Goal: Obtain resource: Obtain resource

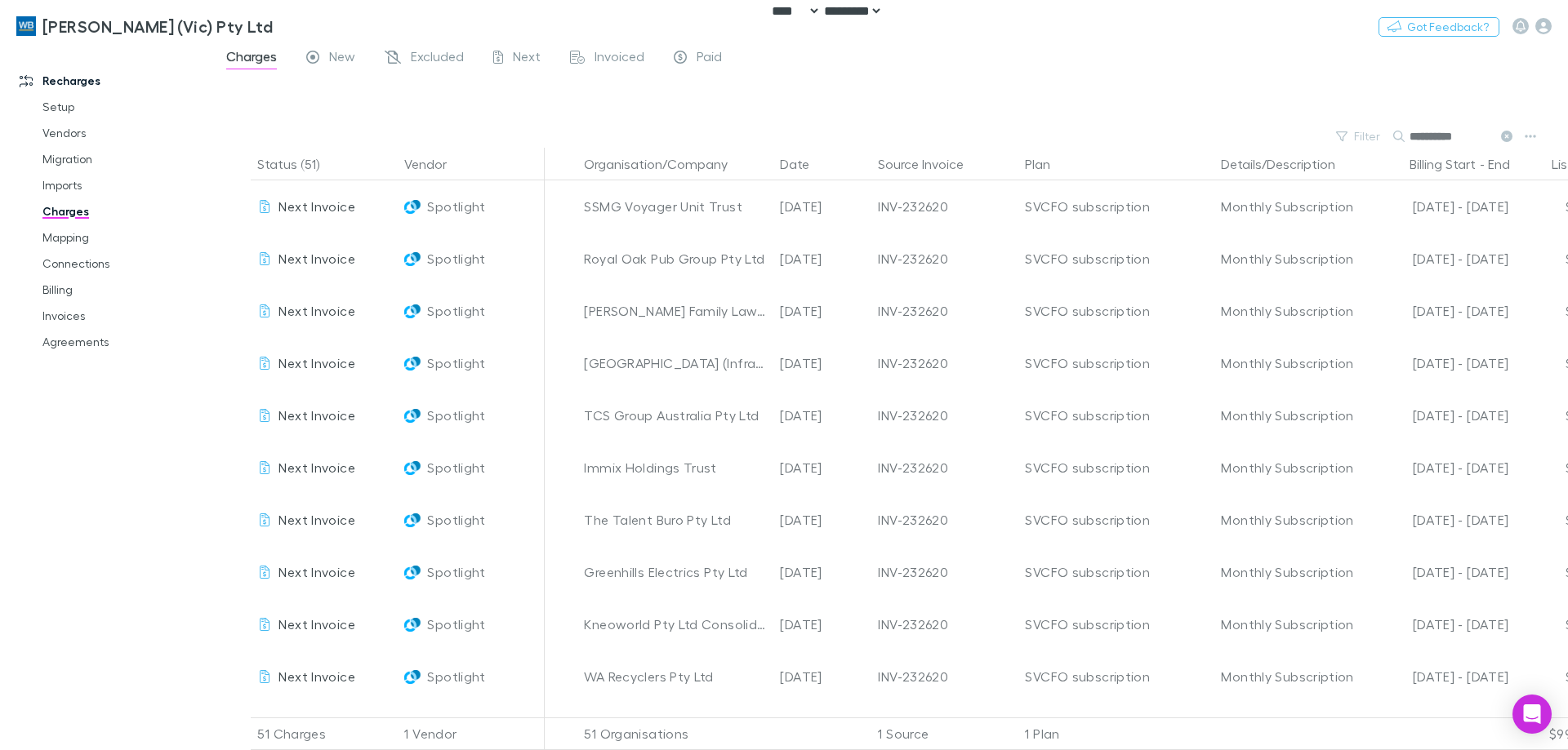
select select "****"
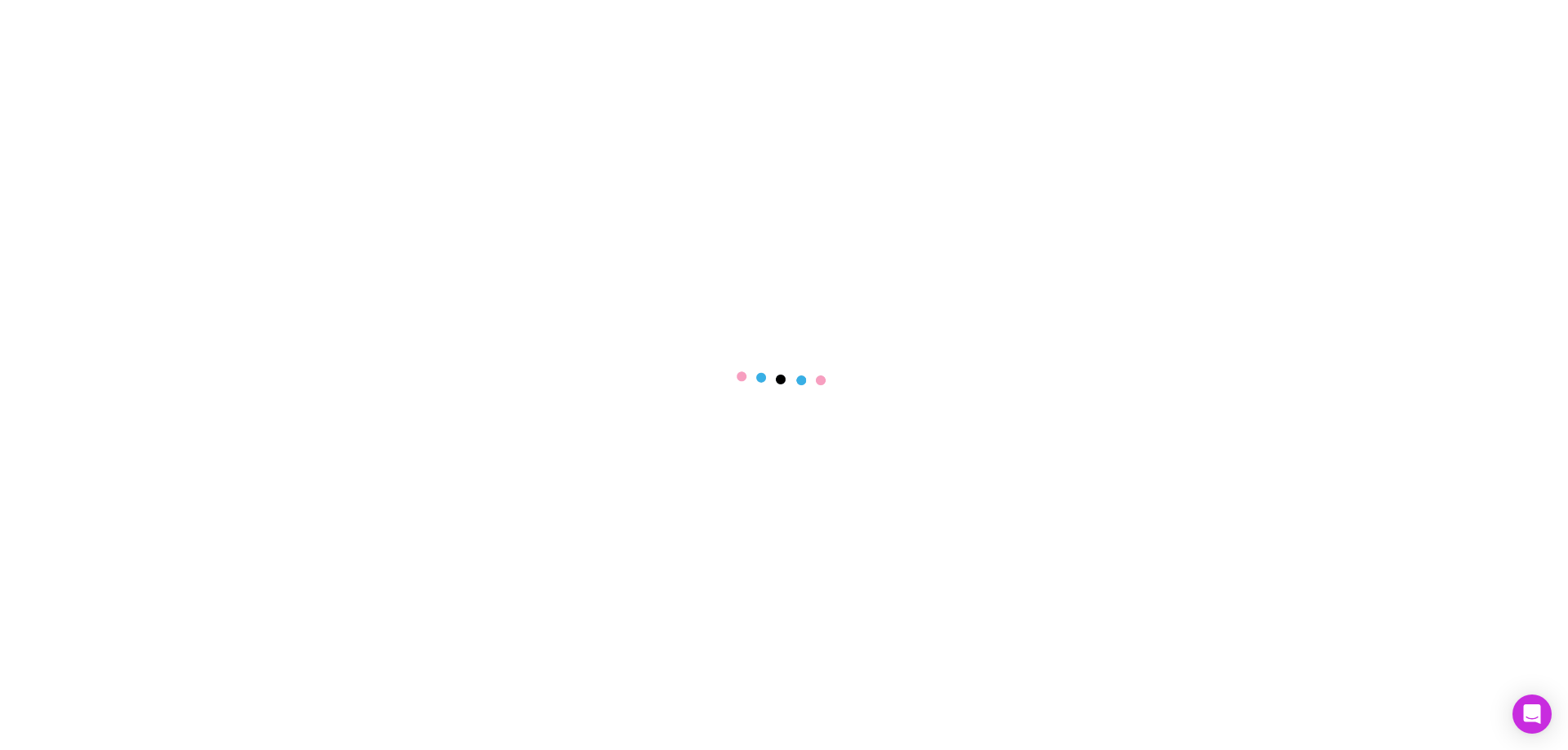
select select "****"
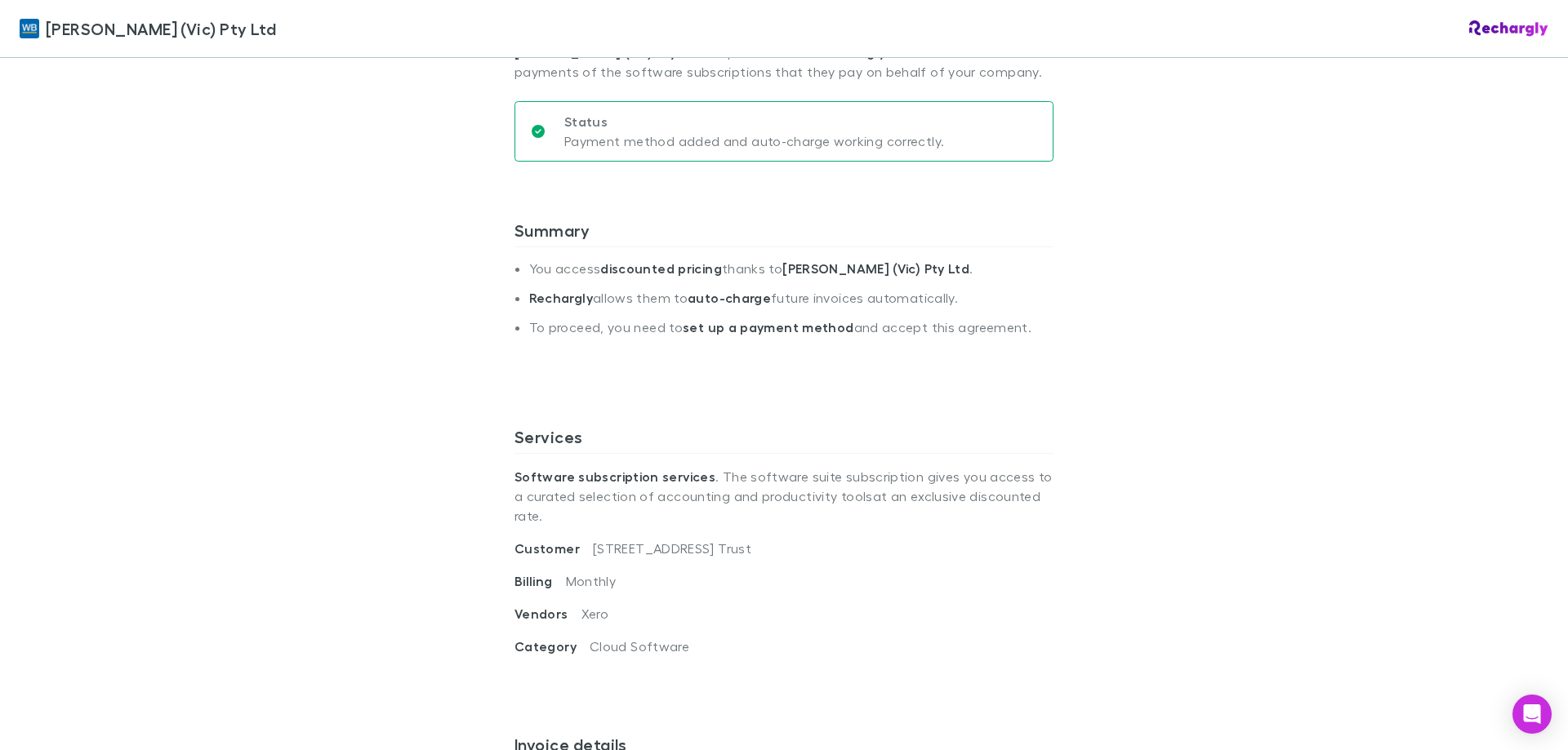
scroll to position [490, 0]
